Goal: Navigation & Orientation: Find specific page/section

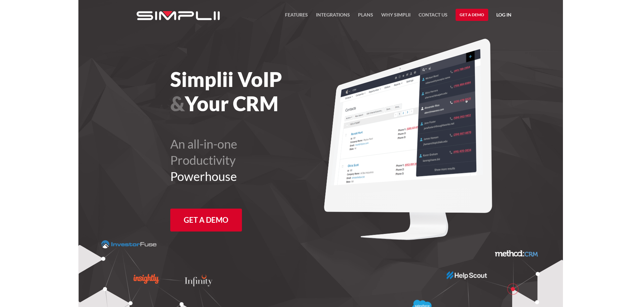
click at [511, 7] on nav "FEATURES Integrations Products Plans Why Simplii Contact US Master Agreement Ge…" at bounding box center [398, 15] width 226 height 30
click at [508, 12] on link "Log in" at bounding box center [503, 16] width 15 height 10
click at [504, 35] on link "Manager Portal" at bounding box center [486, 35] width 43 height 11
click at [496, 31] on link "Manager Portal" at bounding box center [486, 35] width 43 height 11
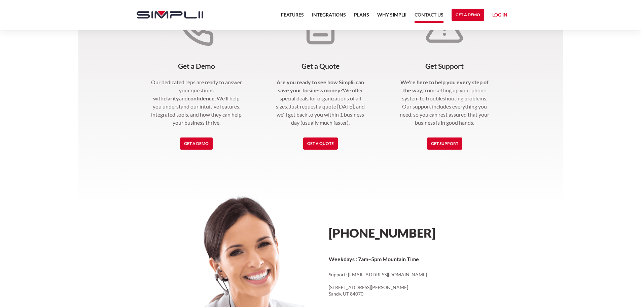
scroll to position [202, 0]
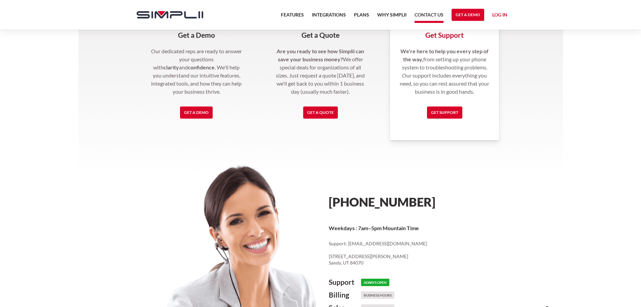
click at [475, 90] on p "We're here to help you every step of the way, from setting up your phone system…" at bounding box center [444, 71] width 93 height 48
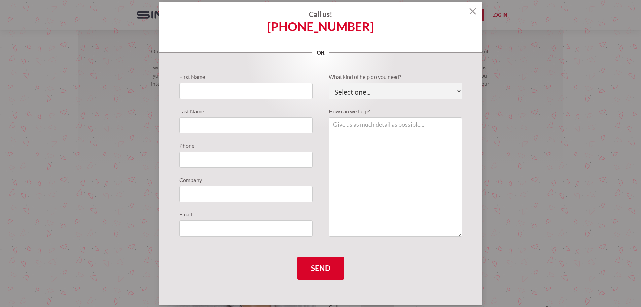
click at [473, 12] on img at bounding box center [472, 11] width 7 height 7
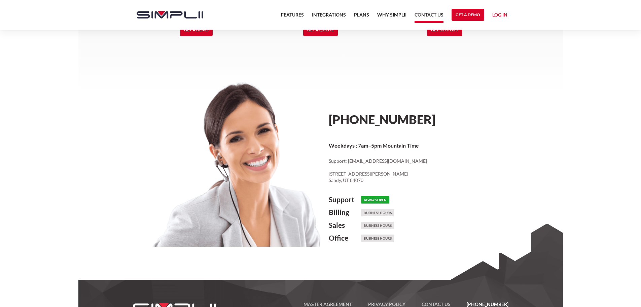
scroll to position [303, 0]
